Goal: Task Accomplishment & Management: Use online tool/utility

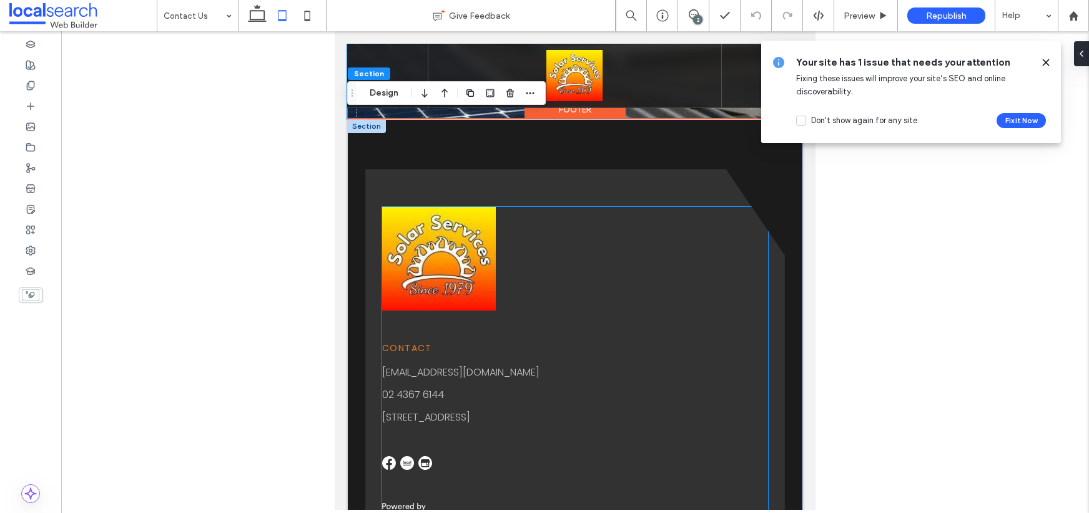
scroll to position [2116, 0]
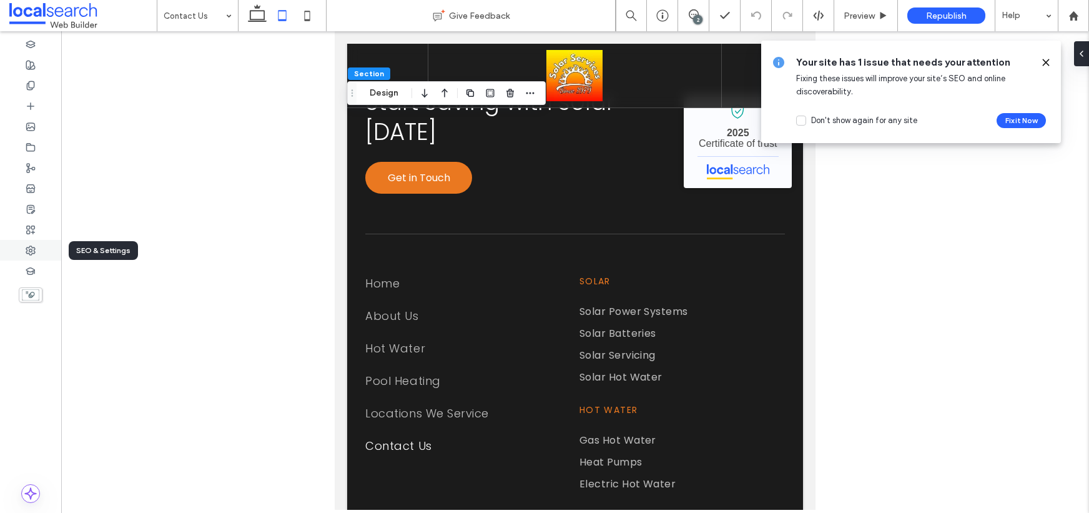
click at [37, 252] on div at bounding box center [30, 250] width 61 height 21
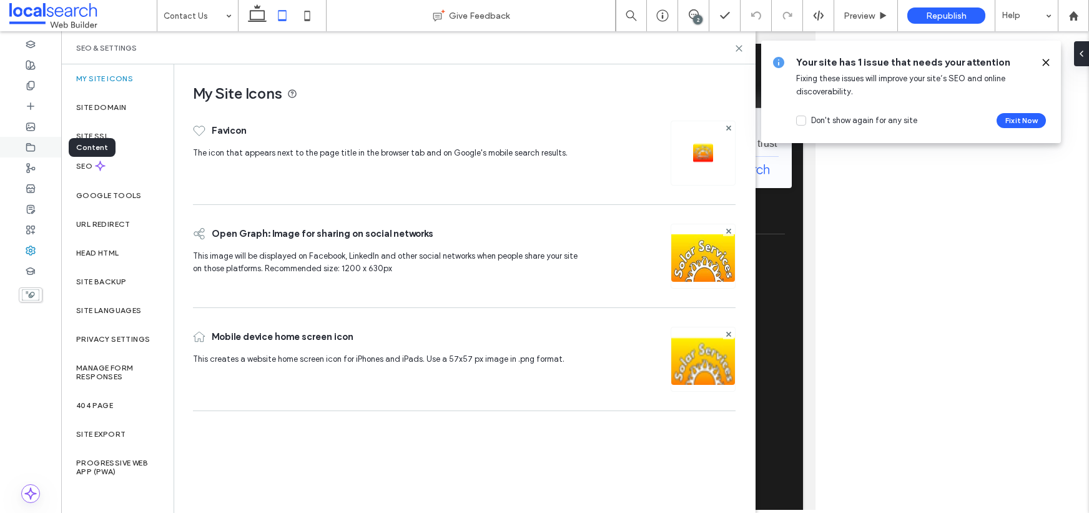
click at [36, 149] on div at bounding box center [30, 147] width 61 height 21
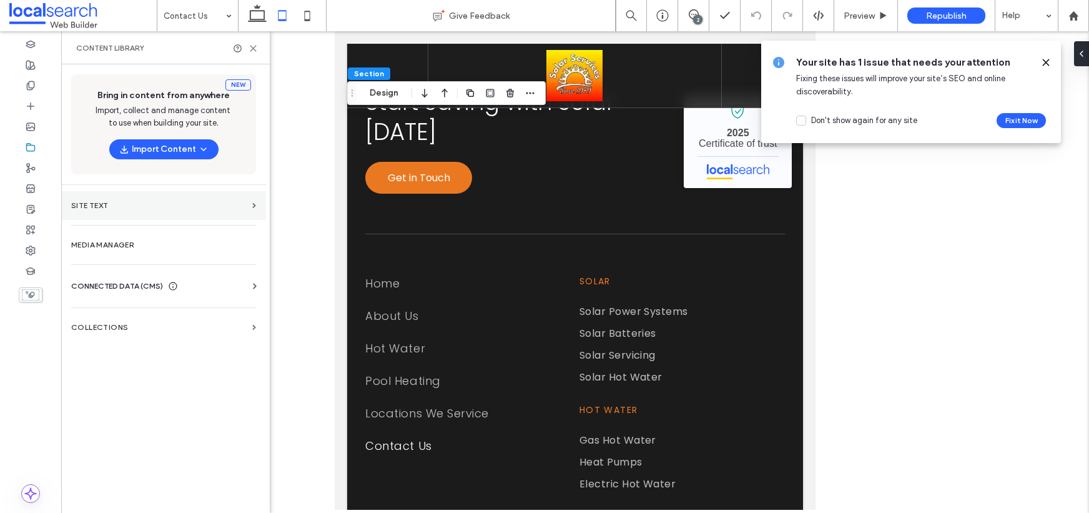
click at [98, 217] on section "Site Text" at bounding box center [163, 205] width 205 height 29
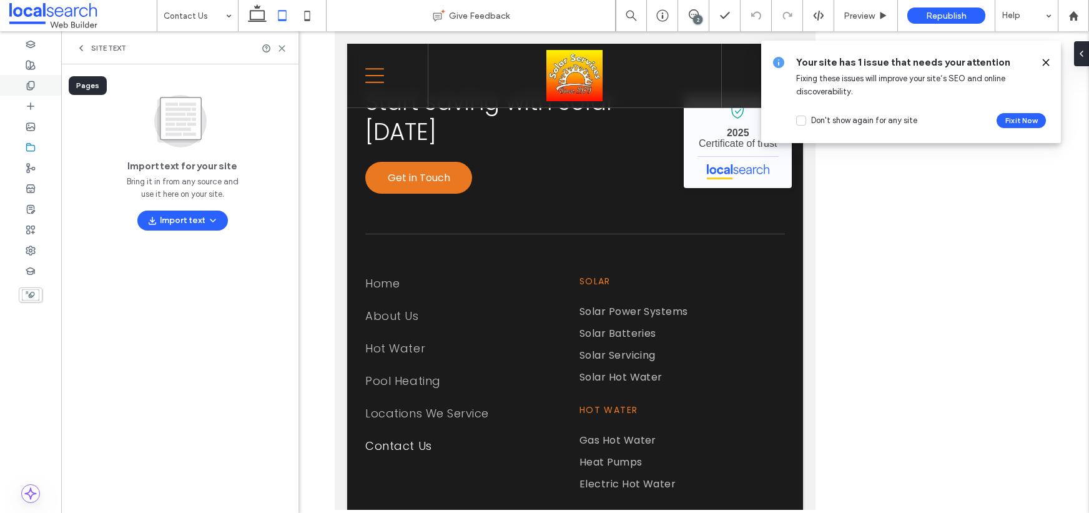
click at [30, 83] on icon at bounding box center [31, 86] width 10 height 10
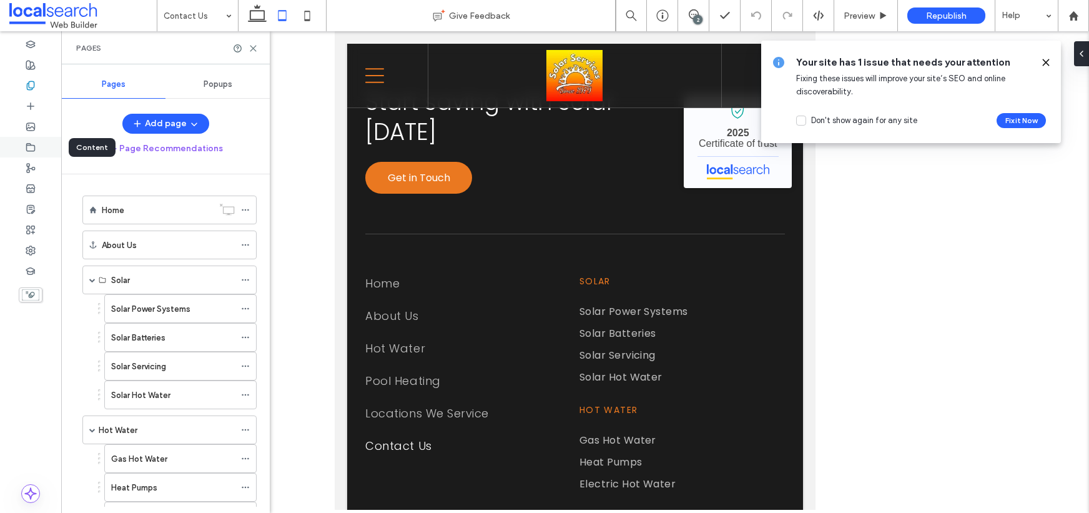
click at [29, 144] on icon at bounding box center [31, 147] width 10 height 10
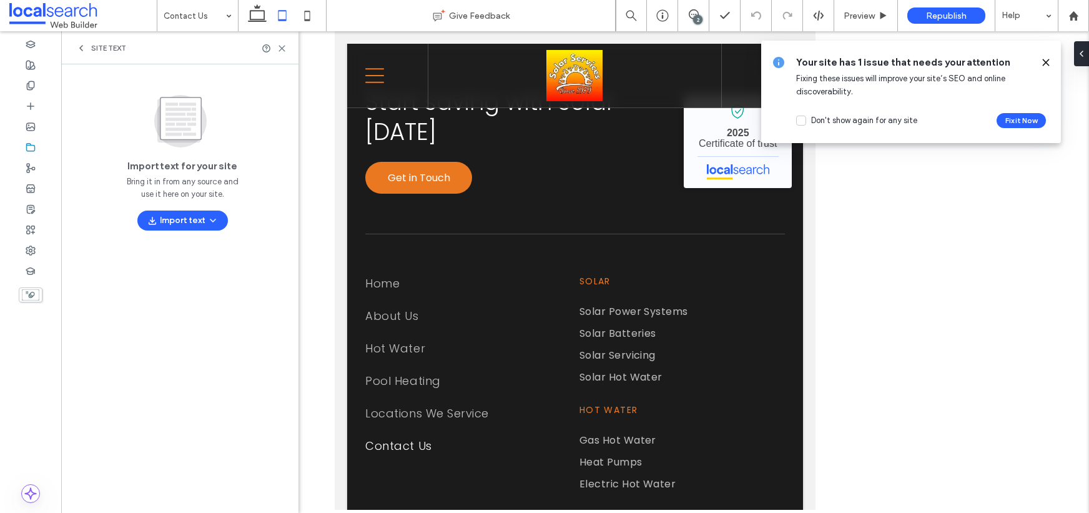
click at [77, 47] on icon at bounding box center [81, 48] width 10 height 10
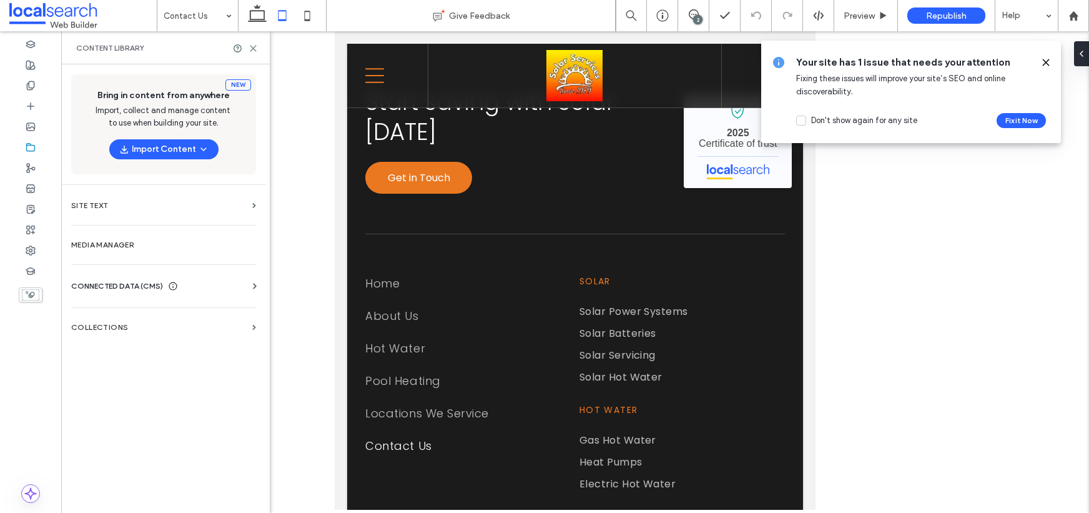
click at [252, 284] on icon at bounding box center [255, 286] width 12 height 12
click at [145, 316] on label "Business info" at bounding box center [166, 316] width 170 height 9
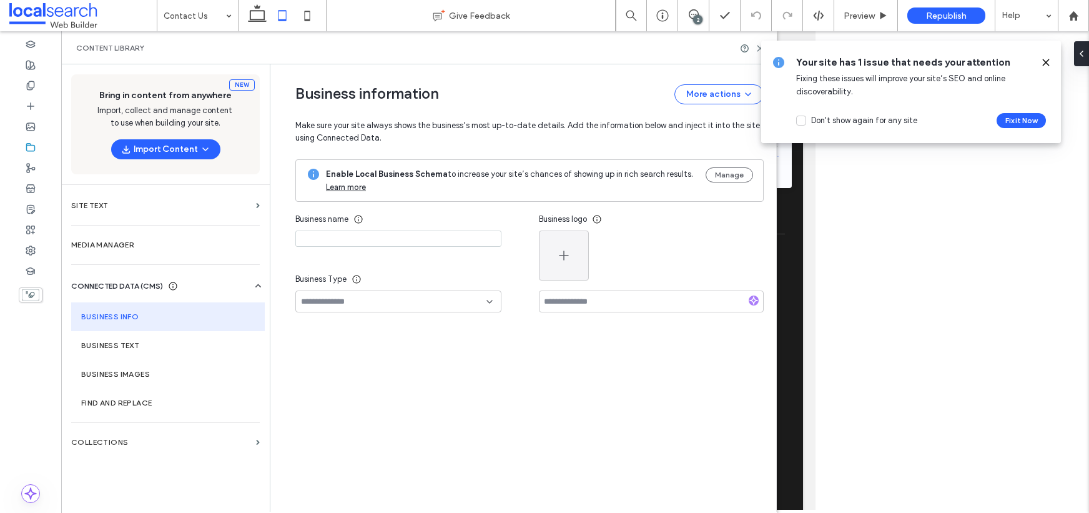
type input "**********"
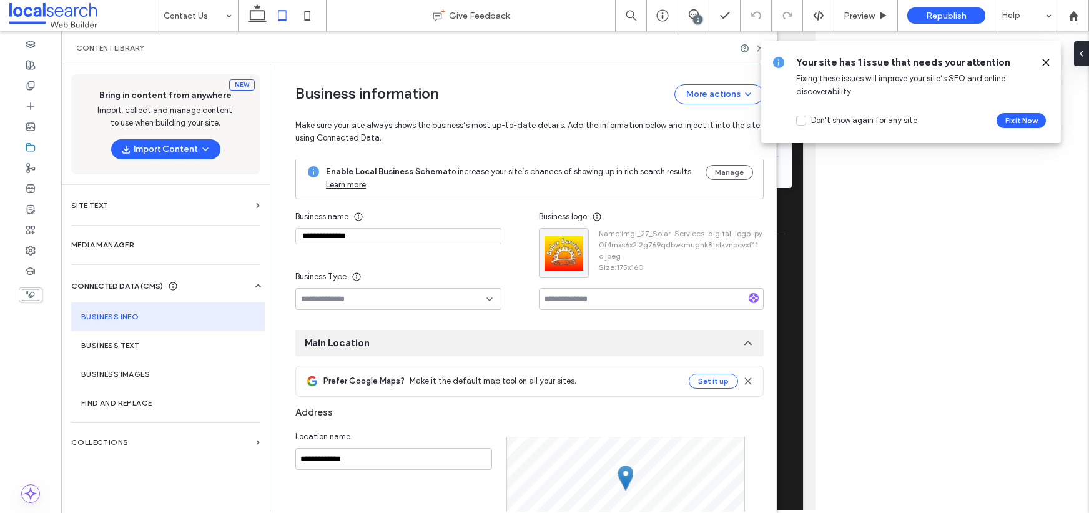
scroll to position [0, 0]
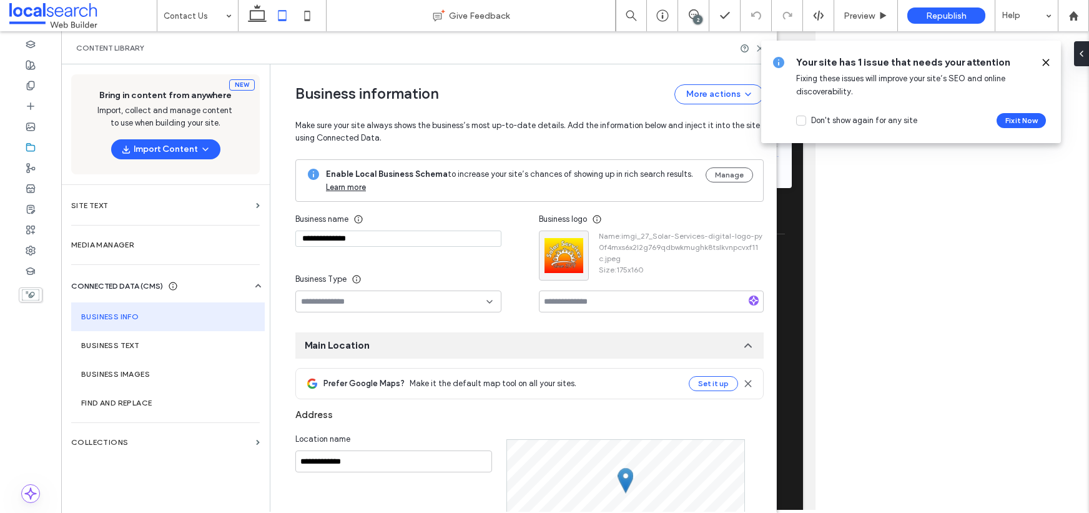
drag, startPoint x: 357, startPoint y: 242, endPoint x: 282, endPoint y: 236, distance: 75.8
drag, startPoint x: 866, startPoint y: 13, endPoint x: 867, endPoint y: 37, distance: 23.8
click at [866, 13] on span "Preview" at bounding box center [859, 16] width 31 height 11
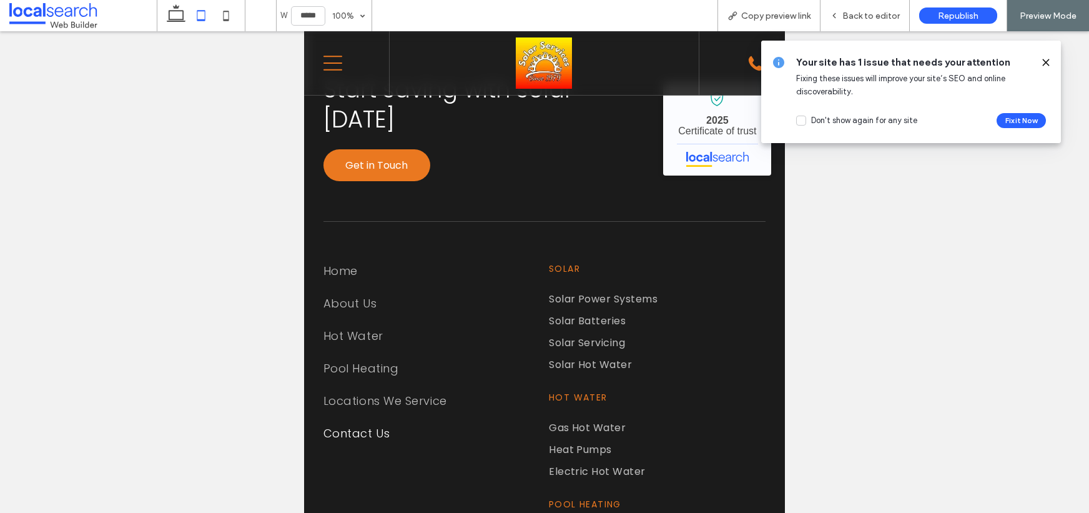
scroll to position [2087, 0]
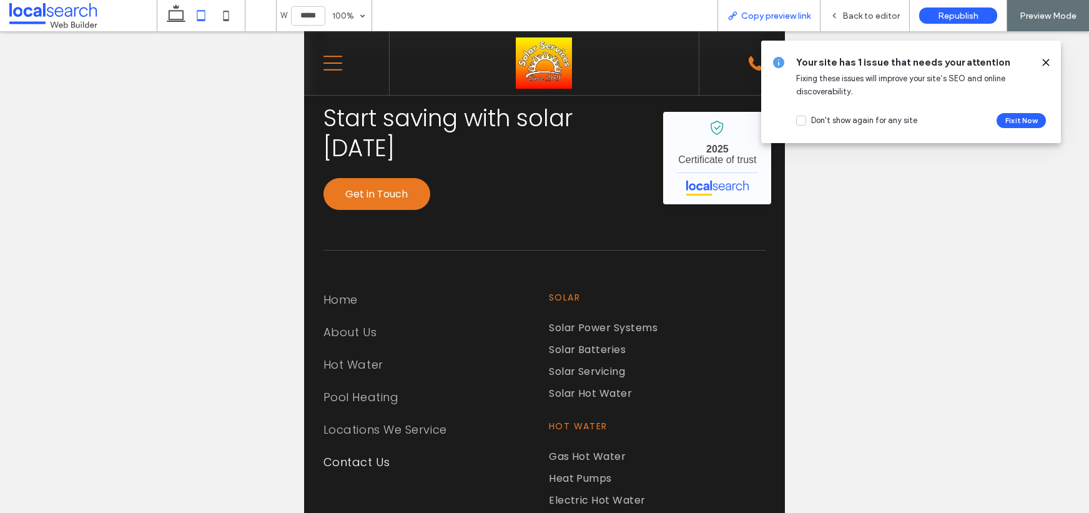
click at [788, 14] on span "Copy preview link" at bounding box center [775, 16] width 69 height 11
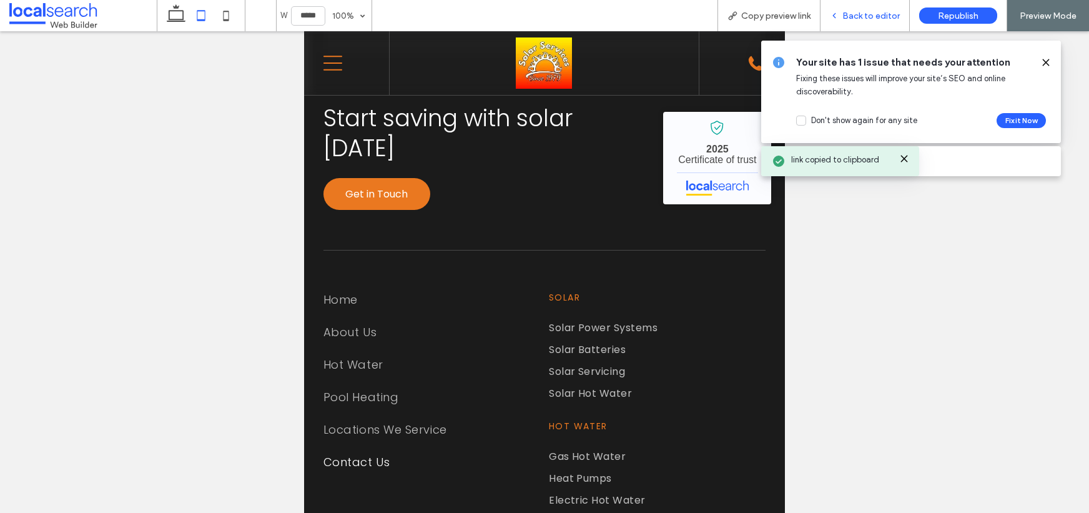
click at [867, 14] on span "Back to editor" at bounding box center [870, 16] width 57 height 11
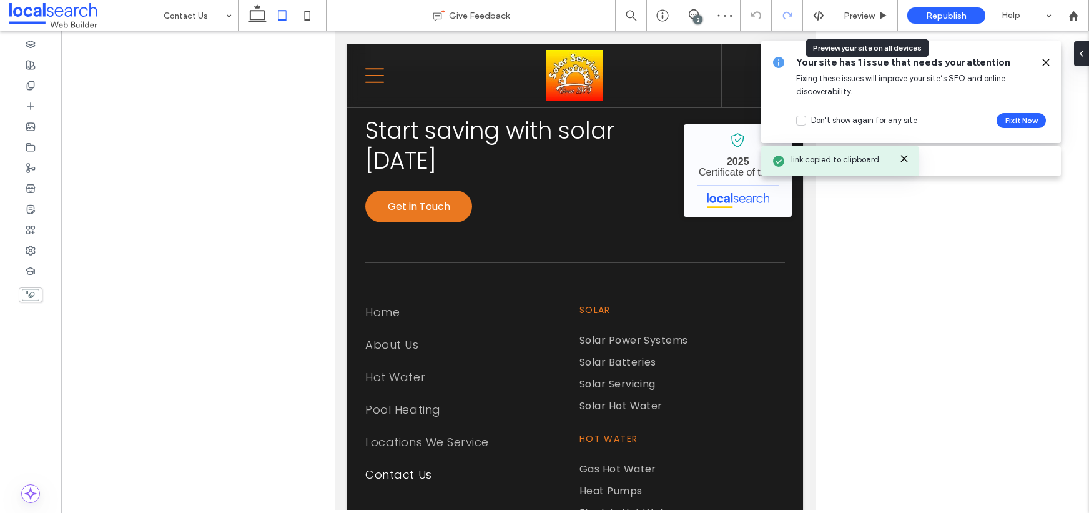
scroll to position [2116, 0]
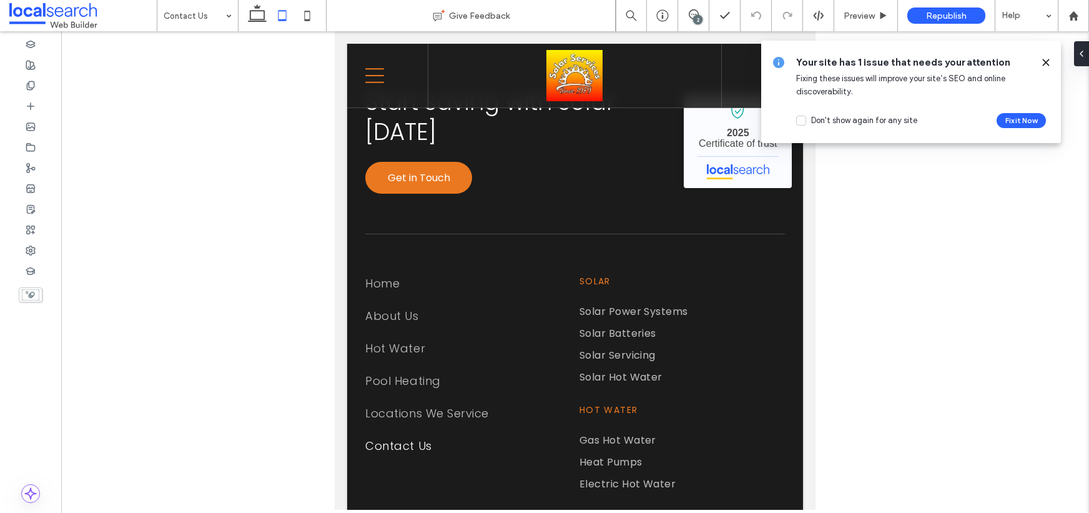
drag, startPoint x: 1045, startPoint y: 59, endPoint x: 478, endPoint y: 106, distance: 568.4
click at [1045, 59] on icon at bounding box center [1046, 62] width 10 height 10
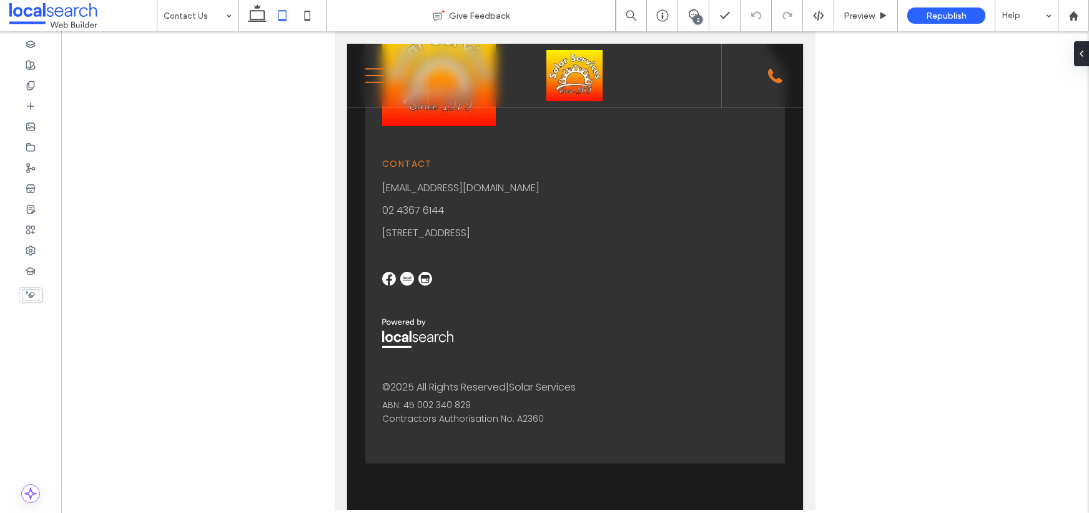
scroll to position [858, 0]
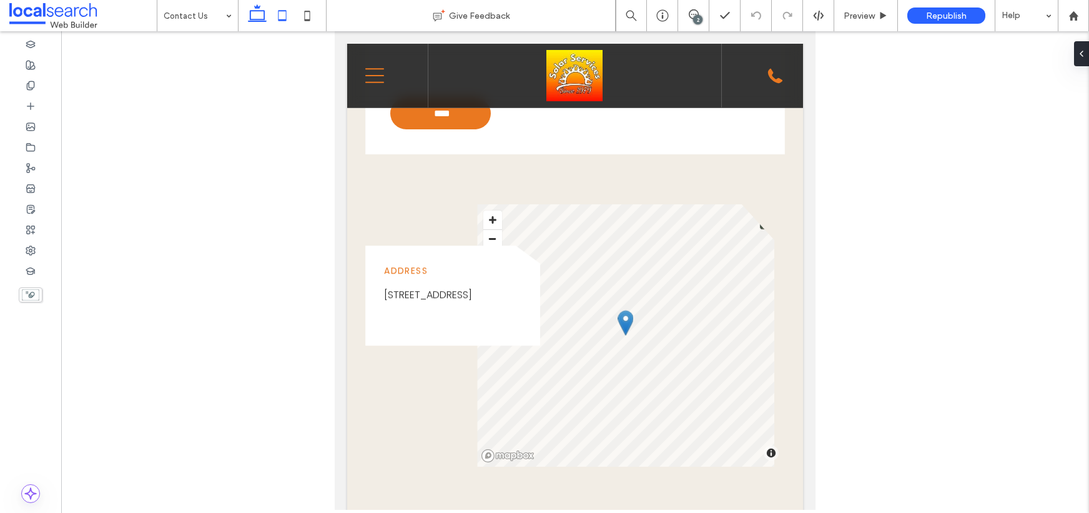
click at [256, 10] on use at bounding box center [257, 12] width 19 height 17
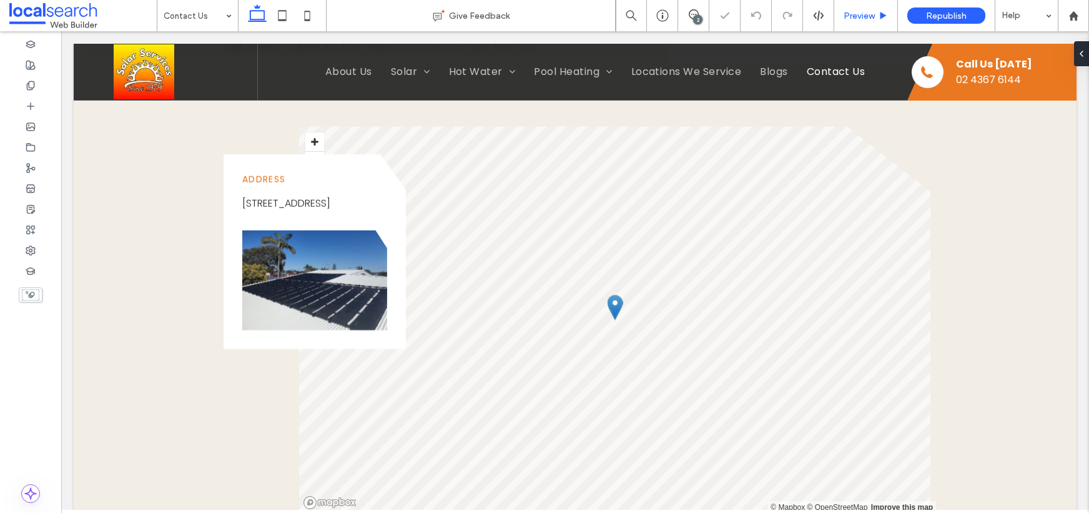
scroll to position [884, 0]
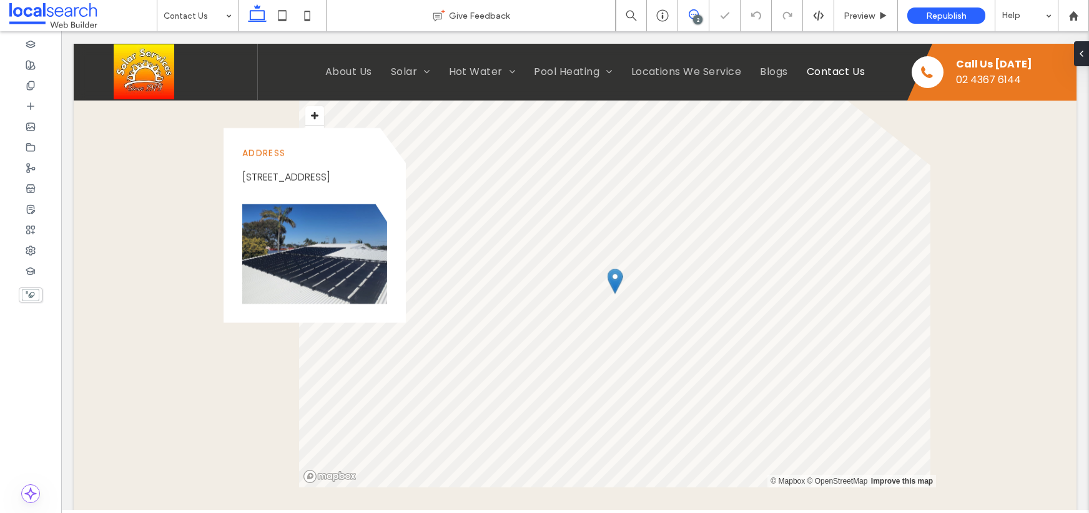
click at [691, 10] on use at bounding box center [694, 14] width 10 height 10
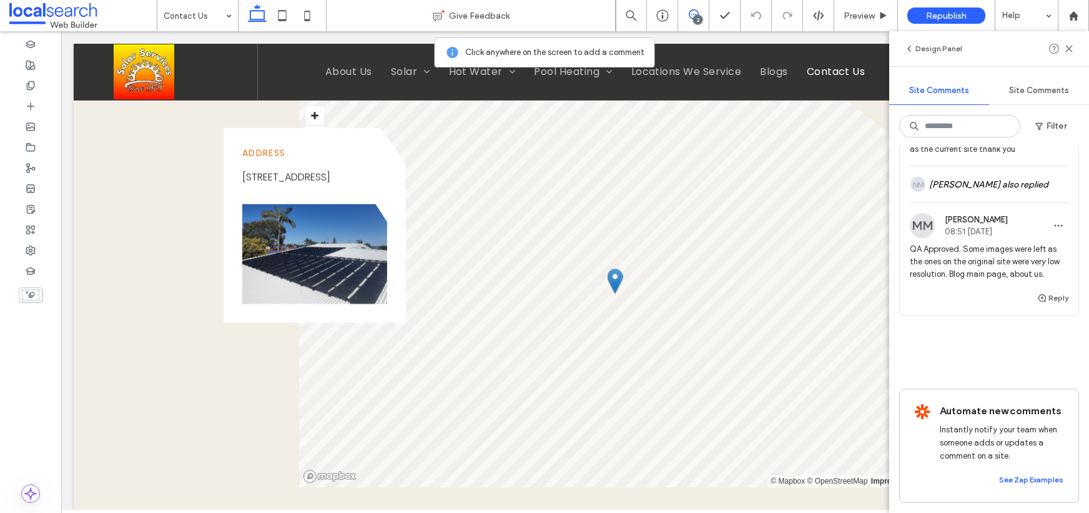
scroll to position [535, 0]
drag, startPoint x: 911, startPoint y: 220, endPoint x: 928, endPoint y: 258, distance: 41.7
click at [928, 258] on span "QA Approved. Some images were left as the ones on the original site were very l…" at bounding box center [989, 261] width 159 height 37
copy span "QA Approved. Some images were left as the ones on the original site were very l…"
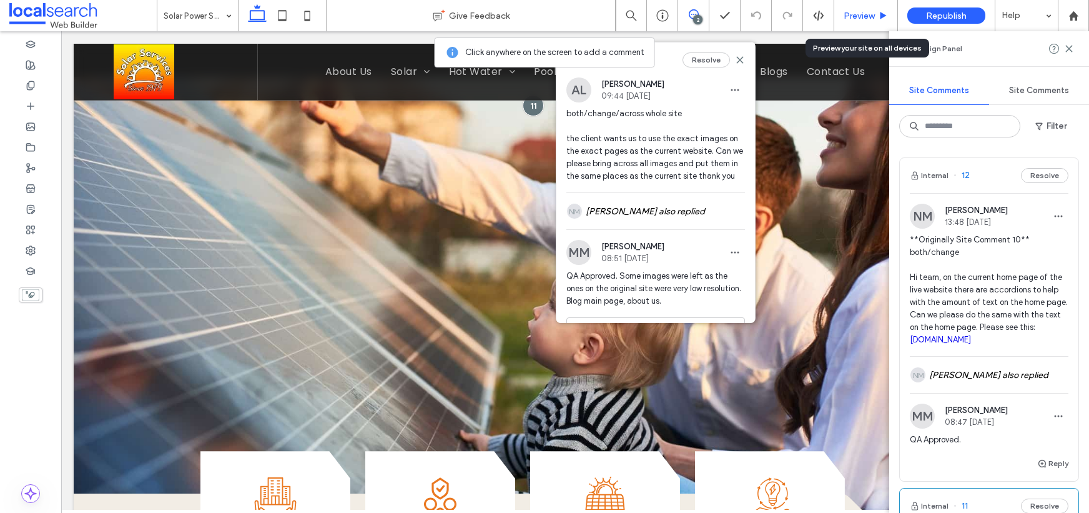
click at [846, 22] on div "Preview" at bounding box center [866, 15] width 64 height 31
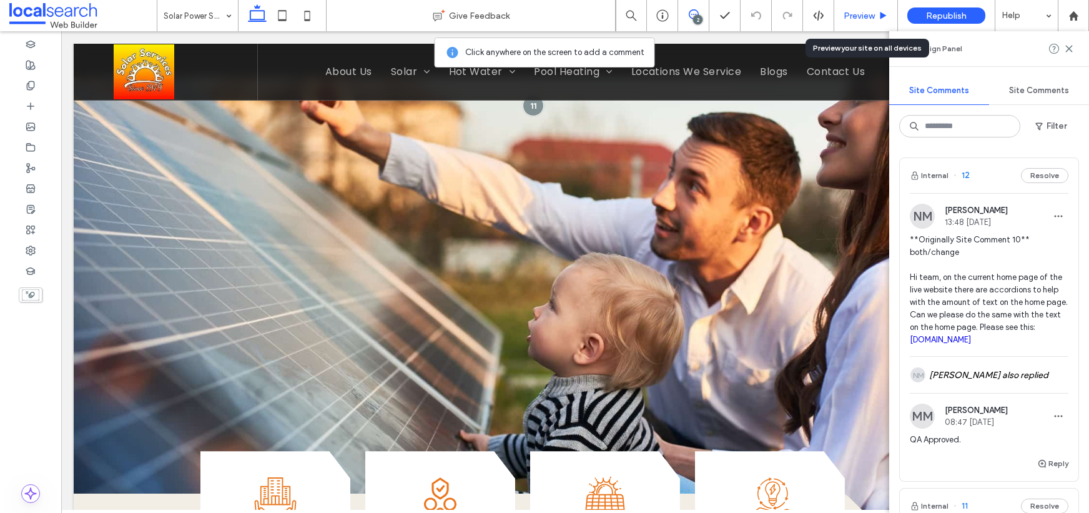
click at [857, 15] on span "Preview" at bounding box center [859, 16] width 31 height 11
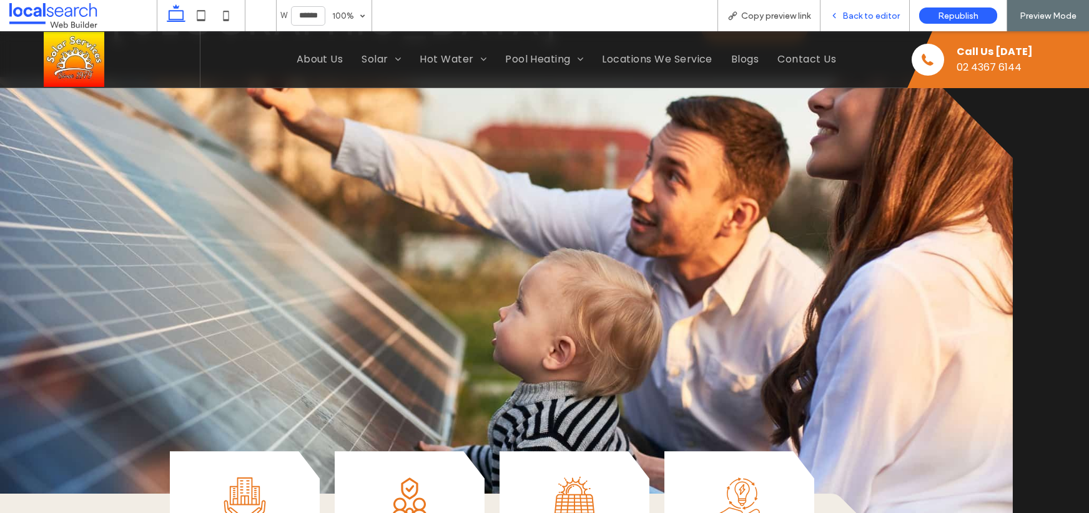
click at [862, 12] on span "Back to editor" at bounding box center [870, 16] width 57 height 11
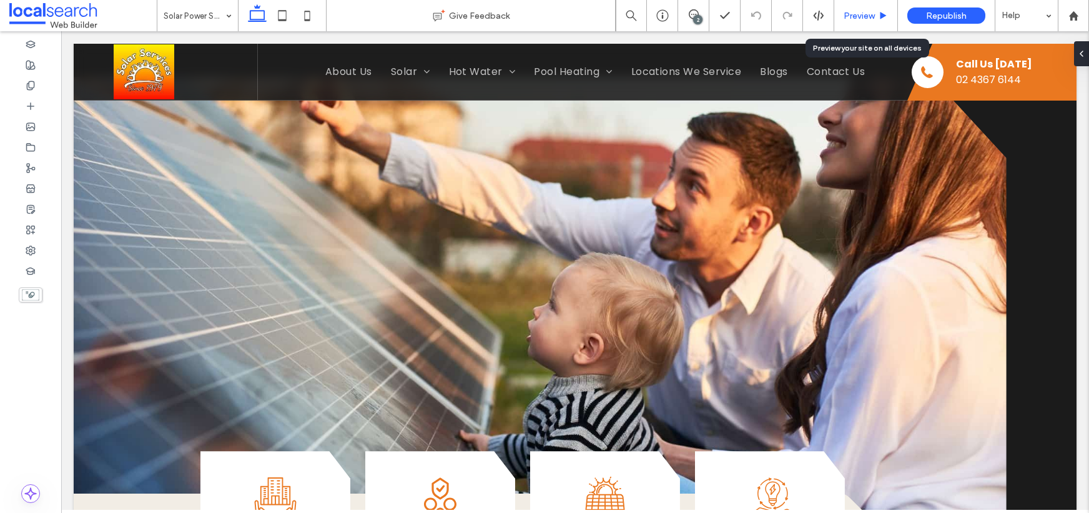
click at [864, 14] on span "Preview" at bounding box center [859, 16] width 31 height 11
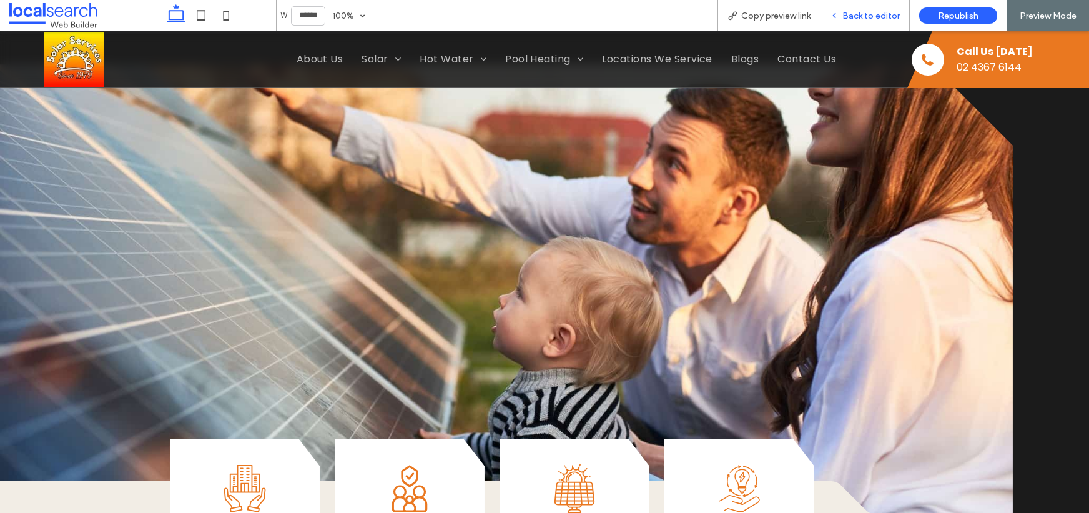
scroll to position [163, 0]
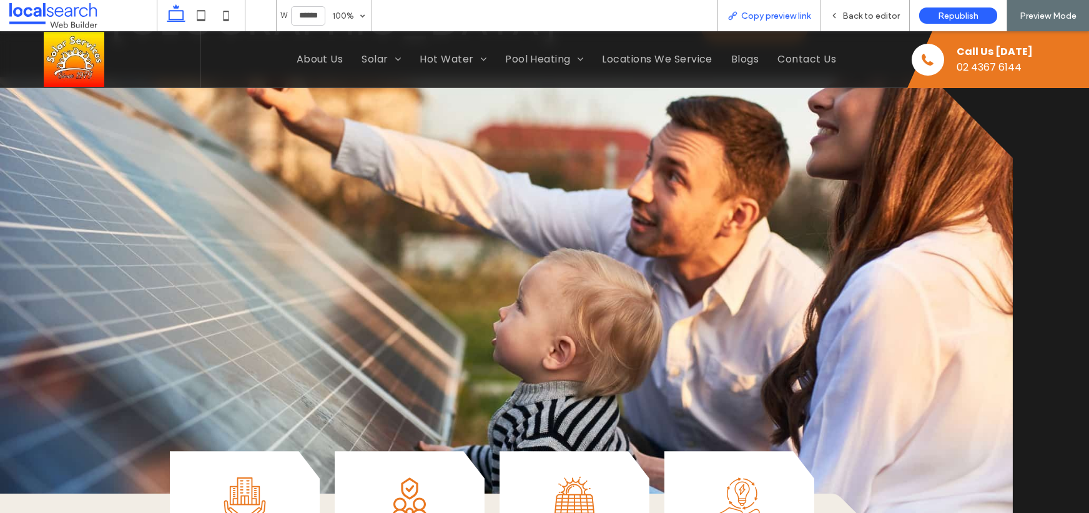
click at [786, 14] on span "Copy preview link" at bounding box center [775, 16] width 69 height 11
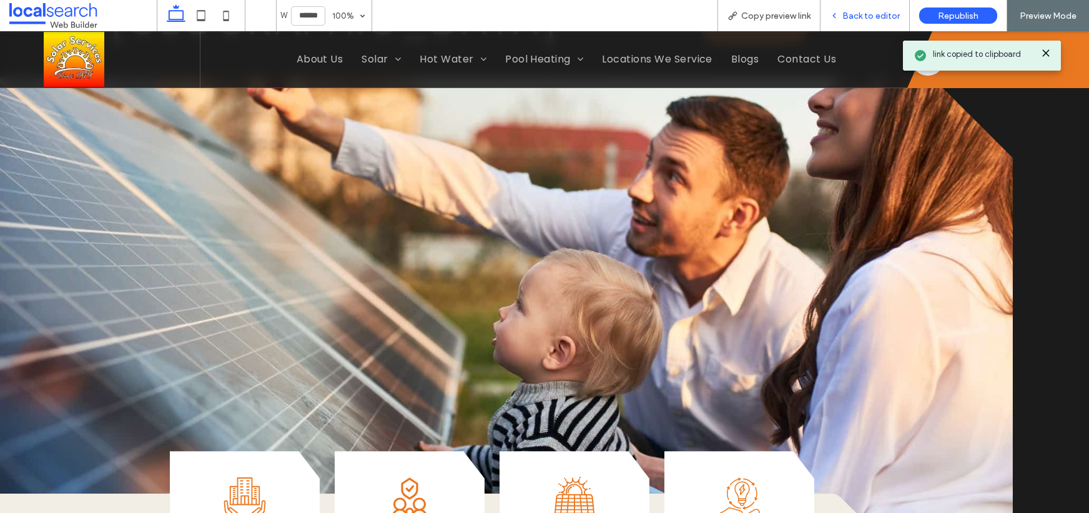
click at [868, 12] on span "Back to editor" at bounding box center [870, 16] width 57 height 11
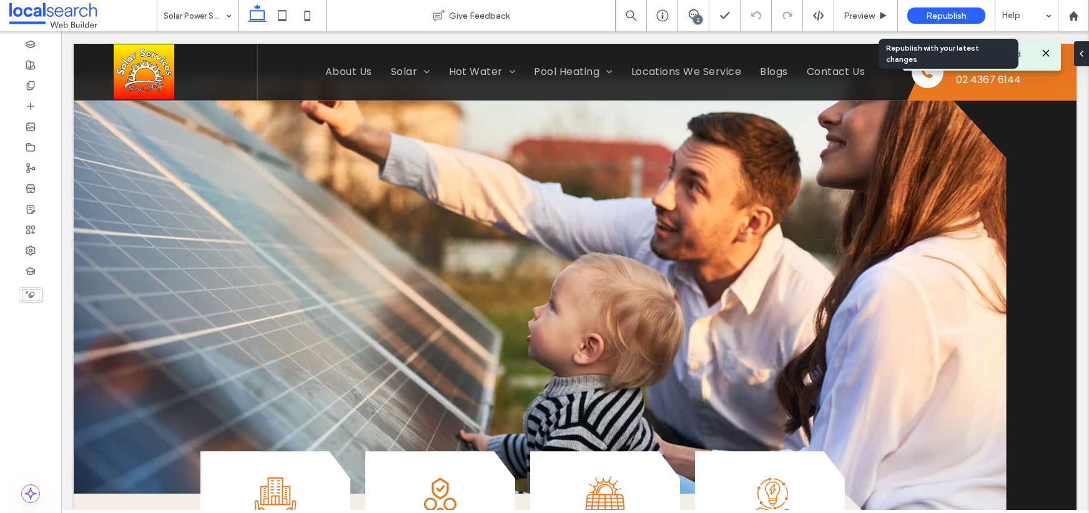
click at [935, 19] on span "Republish" at bounding box center [946, 16] width 41 height 11
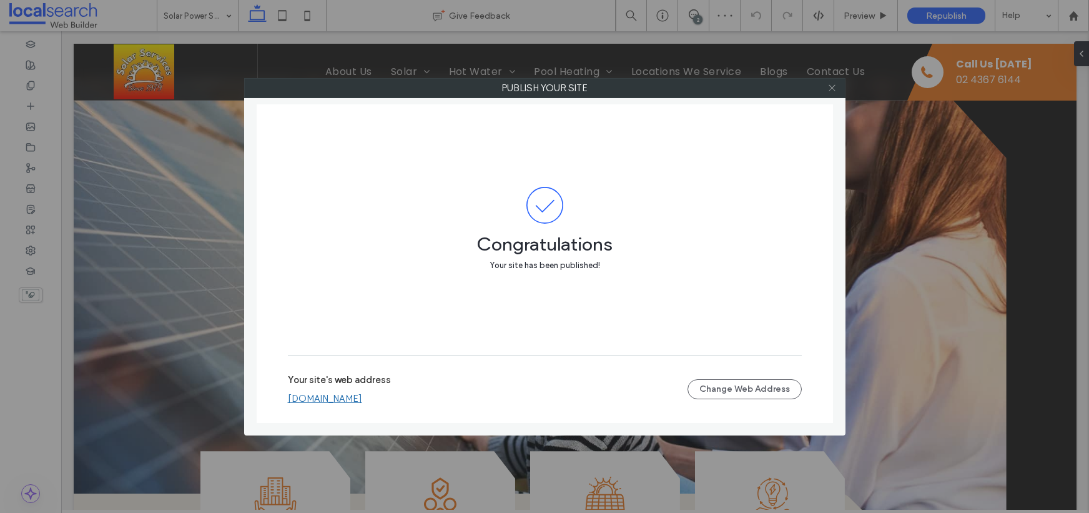
click at [834, 86] on icon at bounding box center [832, 87] width 9 height 9
